Goal: Task Accomplishment & Management: Use online tool/utility

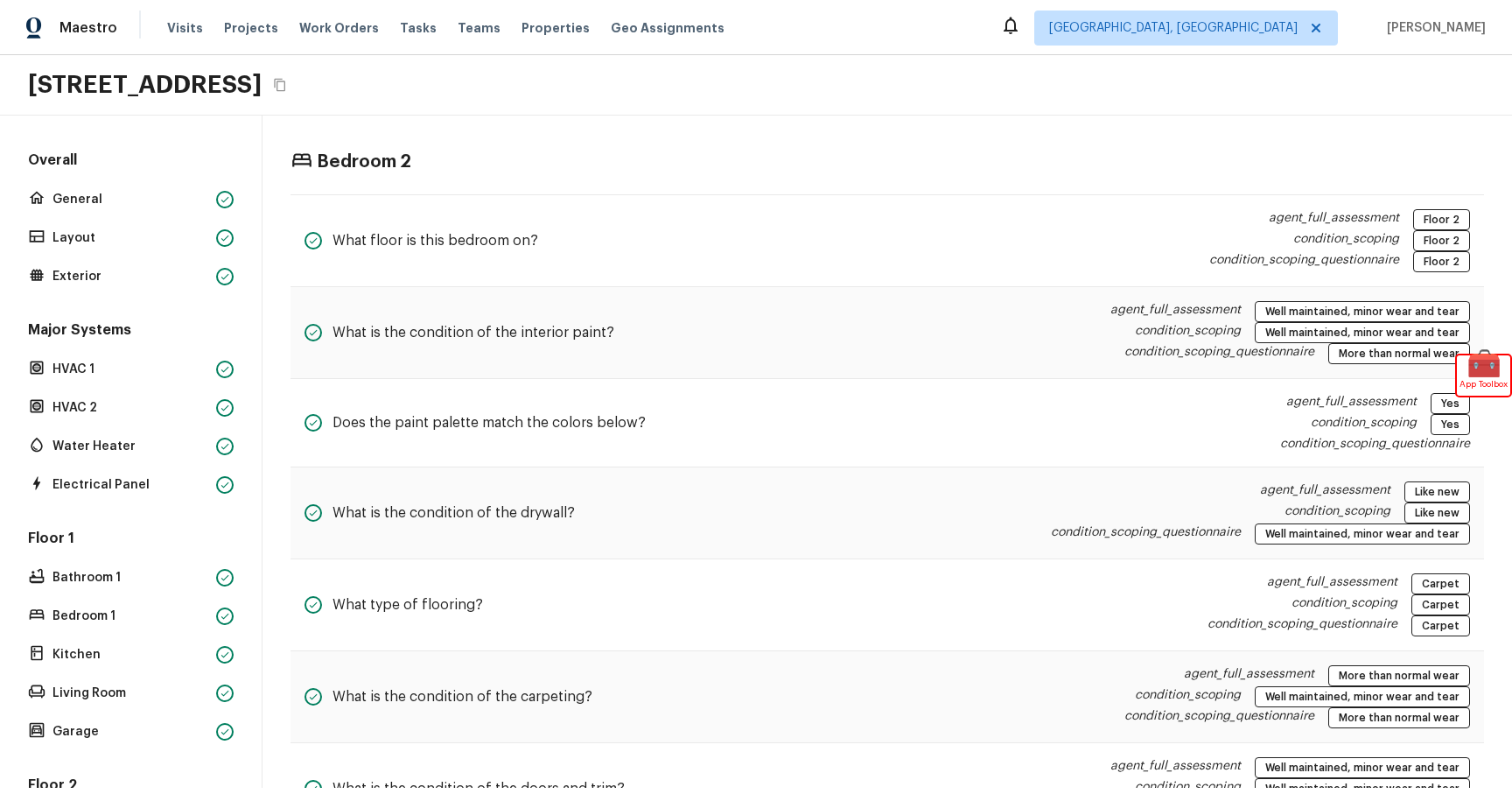
scroll to position [258, 0]
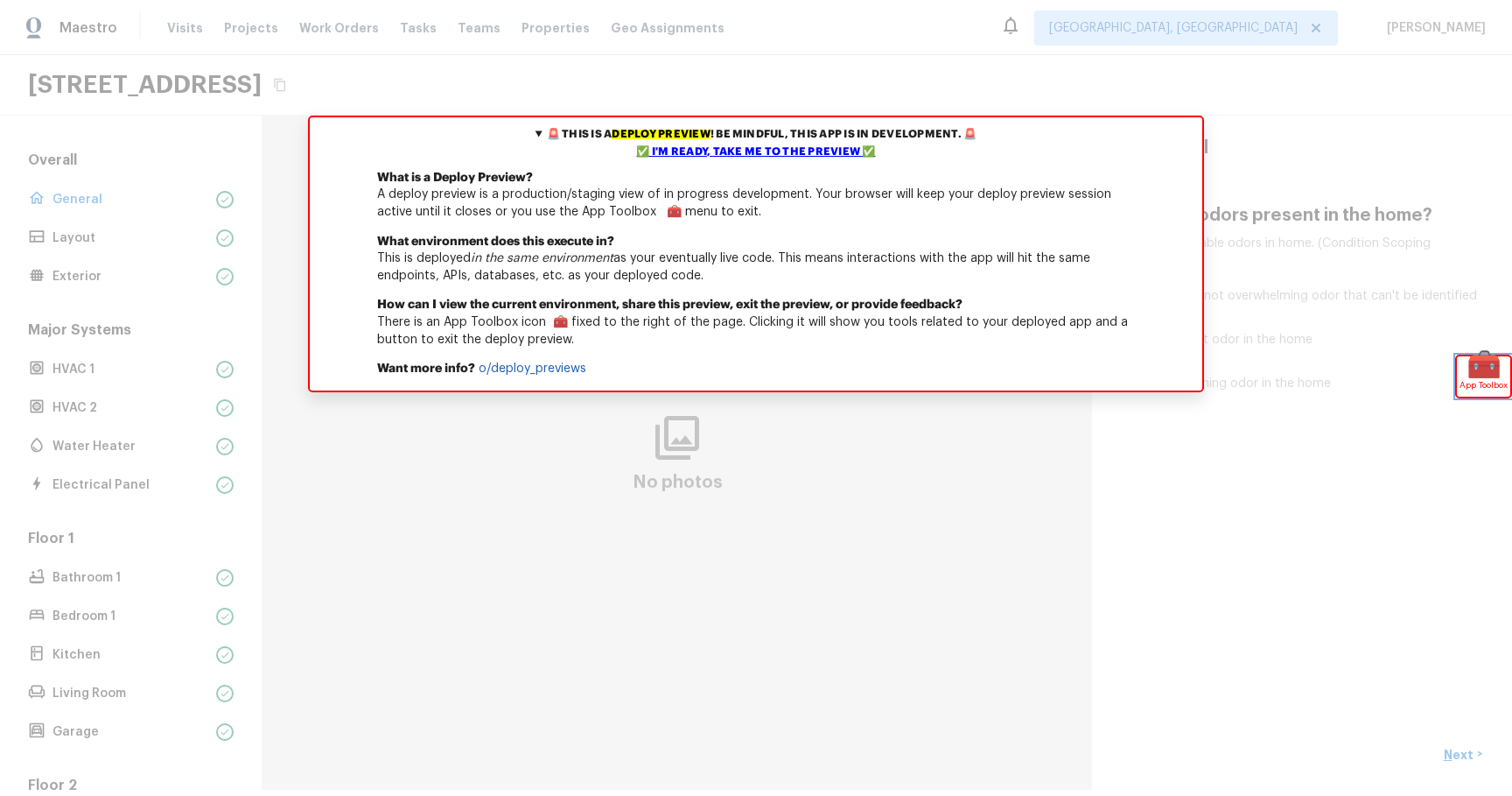
click at [1475, 366] on span "🧰" at bounding box center [1484, 365] width 54 height 18
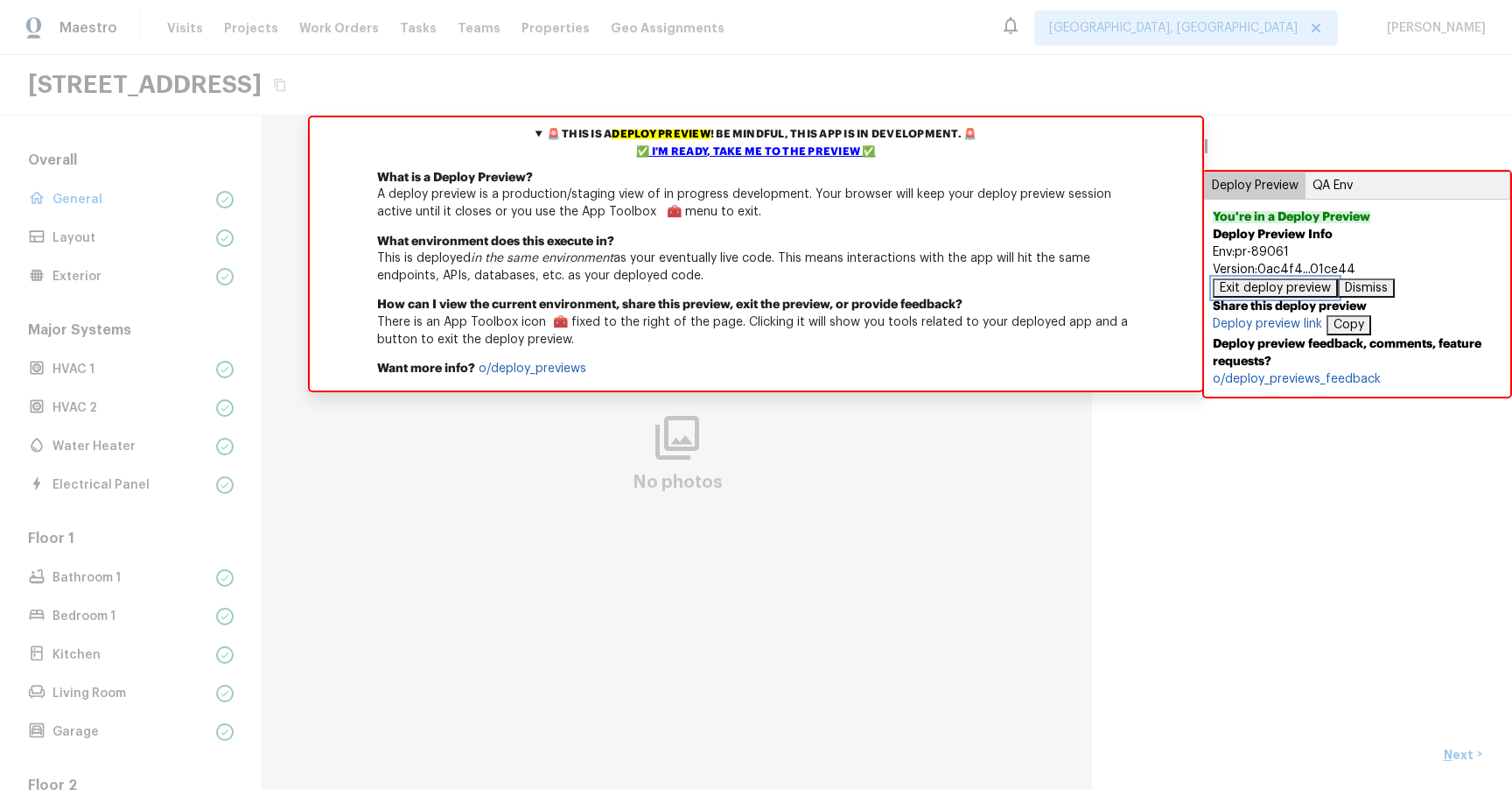
click at [1324, 284] on button "Exit deploy preview" at bounding box center [1276, 288] width 125 height 20
